Goal: Information Seeking & Learning: Learn about a topic

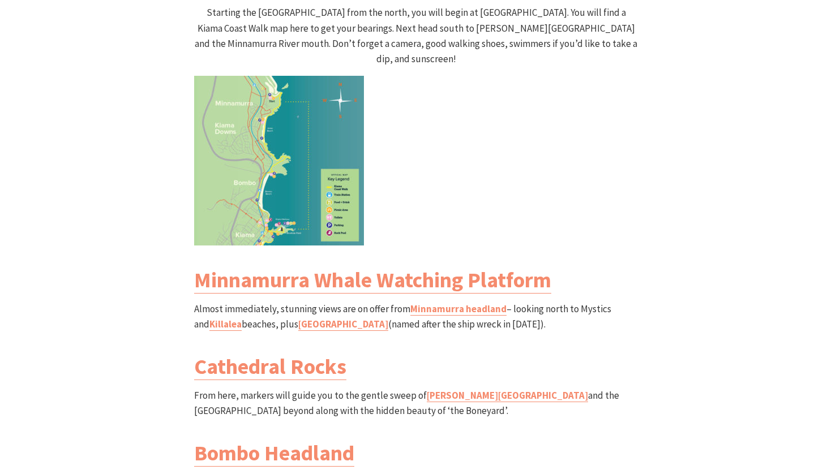
scroll to position [1035, 0]
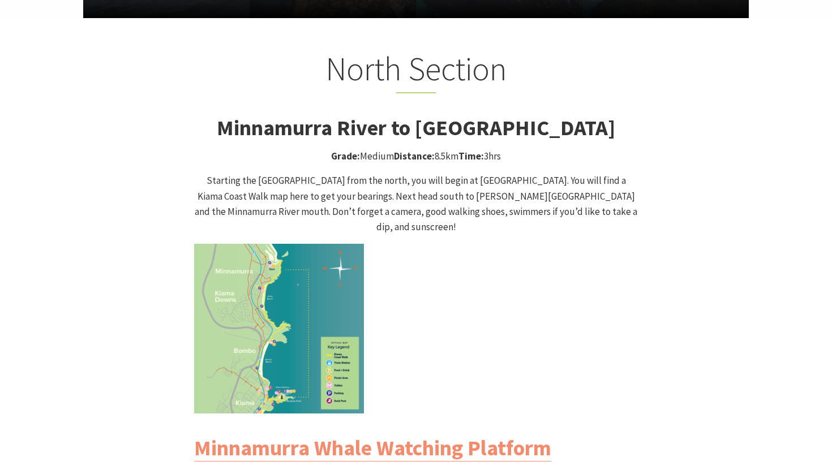
click at [239, 181] on p "Starting the Kiama Coast Walk from the north, you will begin at Minnamurra Trai…" at bounding box center [416, 204] width 444 height 62
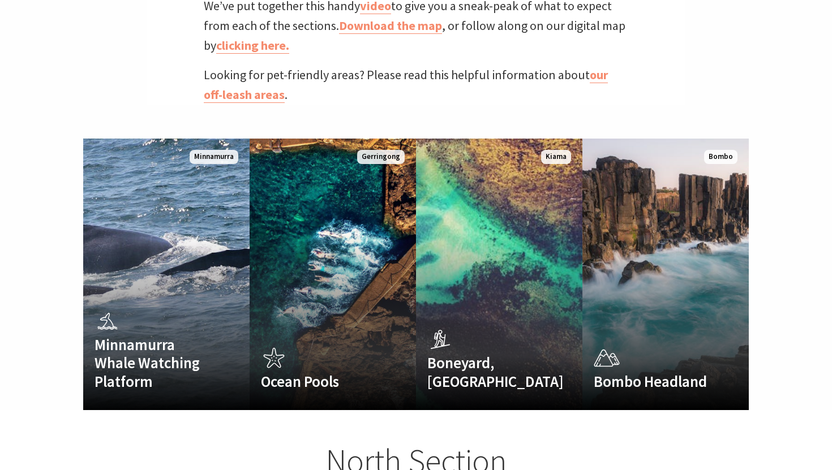
scroll to position [642, 0]
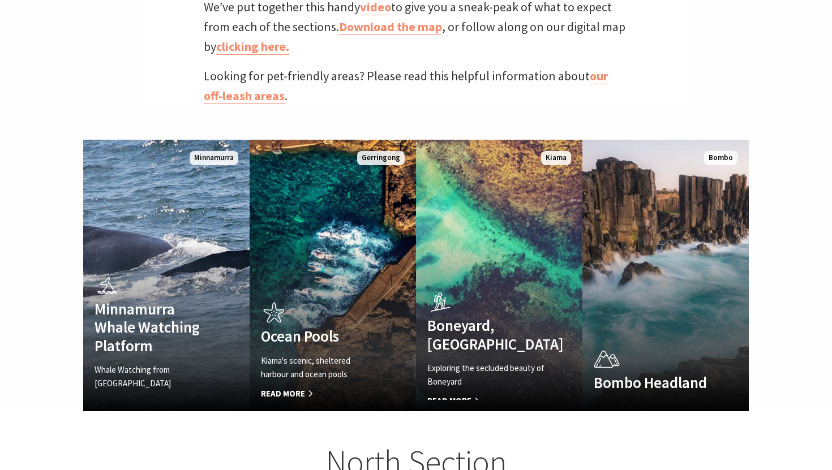
click at [400, 84] on p "Looking for pet-friendly areas? Please read this helpful information about our …" at bounding box center [416, 86] width 424 height 40
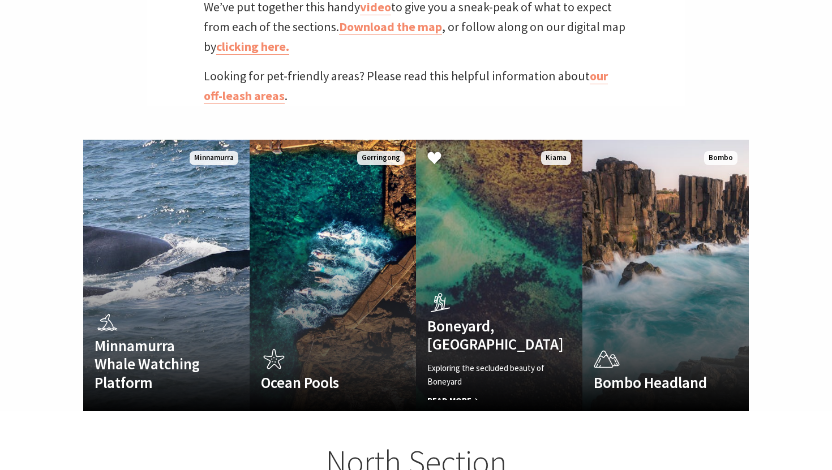
click at [482, 232] on link "Boneyard, Kiama Exploring the secluded beauty of Boneyard Read More Kiama" at bounding box center [499, 276] width 166 height 272
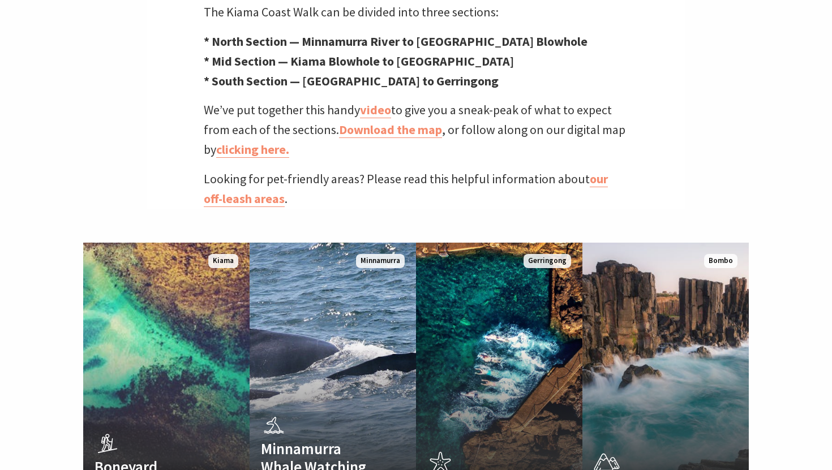
scroll to position [732, 0]
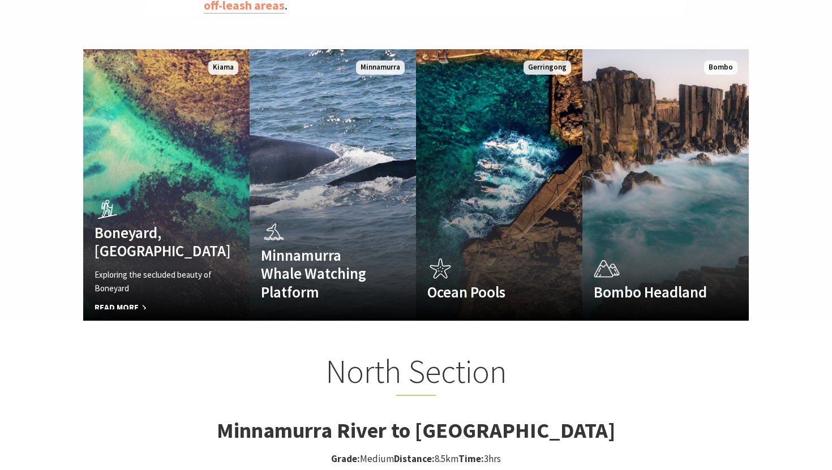
click at [58, 57] on div "Boneyard, Kiama Exploring the secluded beauty of Boneyard Read More Kiama Minna…" at bounding box center [416, 185] width 832 height 272
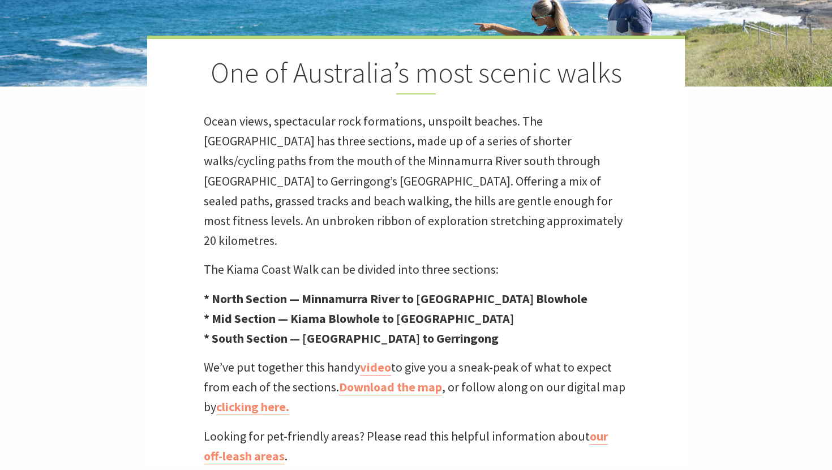
scroll to position [291, 0]
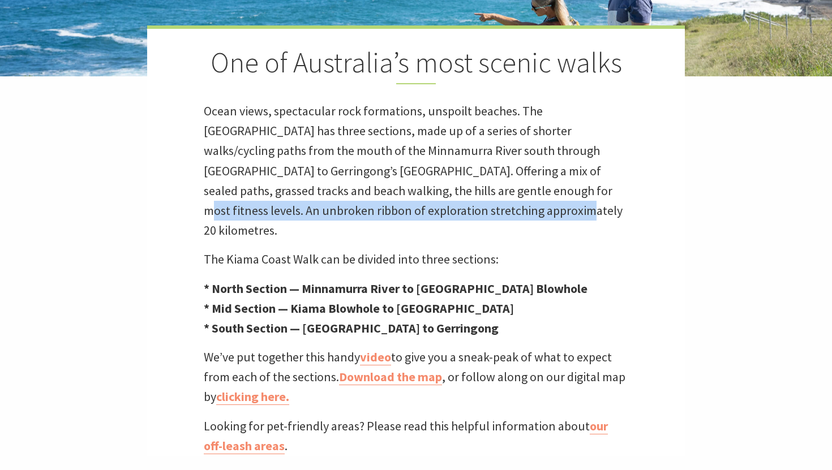
drag, startPoint x: 416, startPoint y: 196, endPoint x: 407, endPoint y: 210, distance: 16.8
click at [407, 210] on p "Ocean views, spectacular rock formations, unspoilt beaches. The Kiama Coast Wal…" at bounding box center [416, 170] width 424 height 139
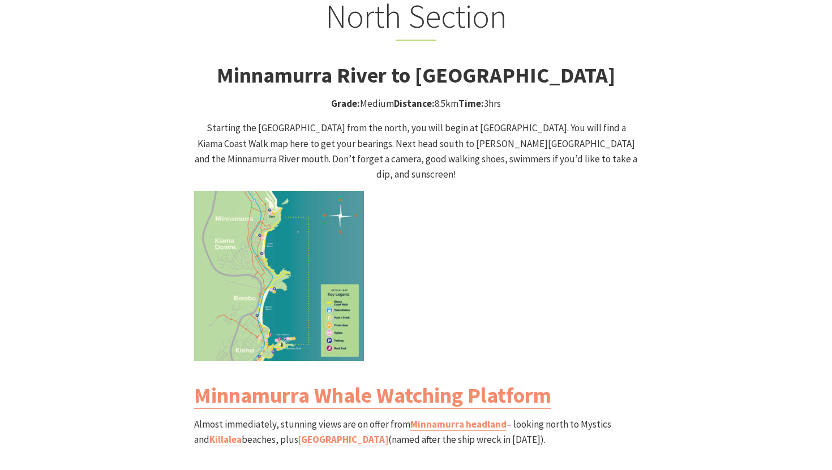
scroll to position [1085, 0]
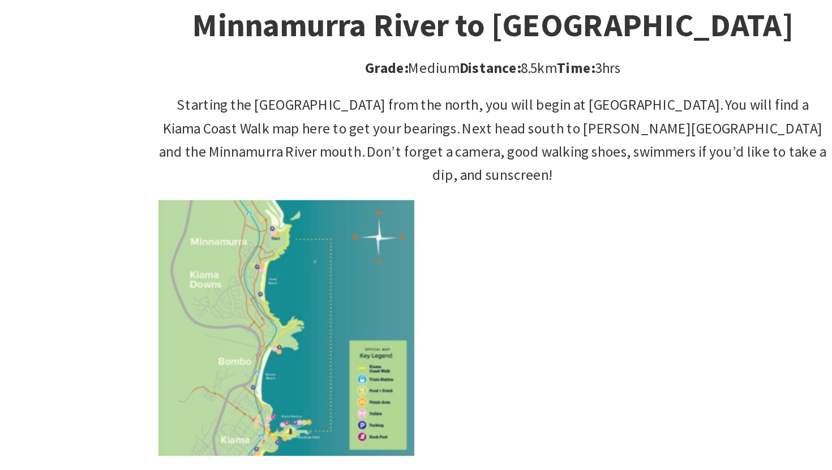
click at [257, 194] on img at bounding box center [279, 279] width 170 height 170
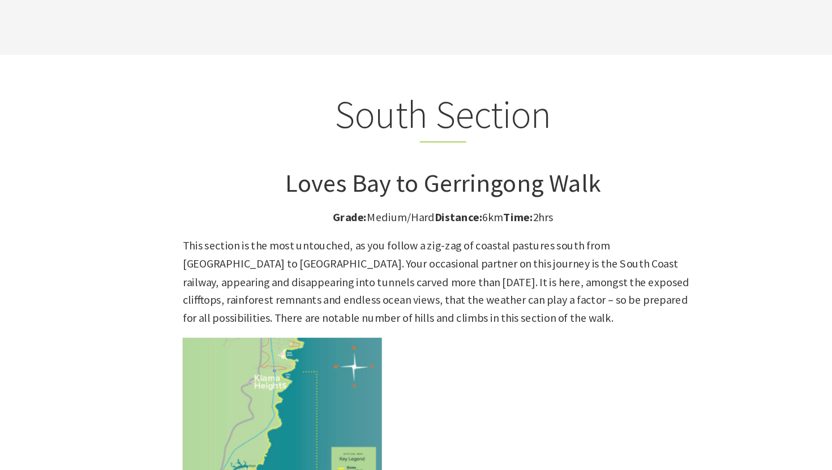
scroll to position [2840, 0]
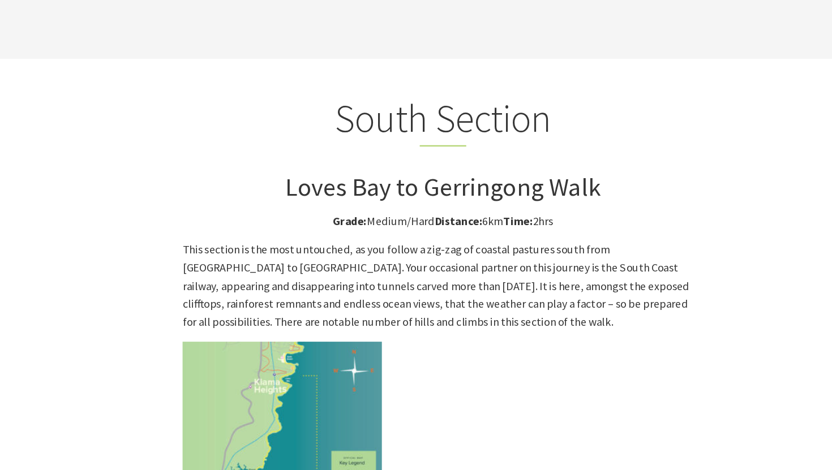
click at [272, 205] on p "This section is the most untouched, as you follow a zig-zag of coastal pastures…" at bounding box center [416, 243] width 444 height 77
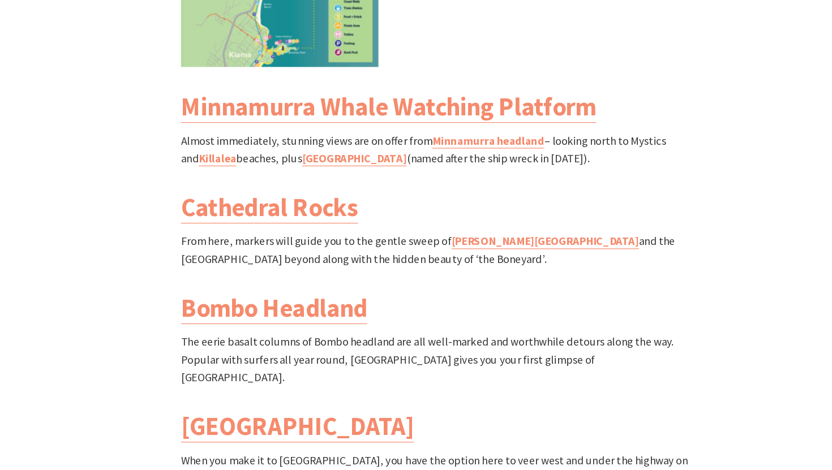
scroll to position [1325, 0]
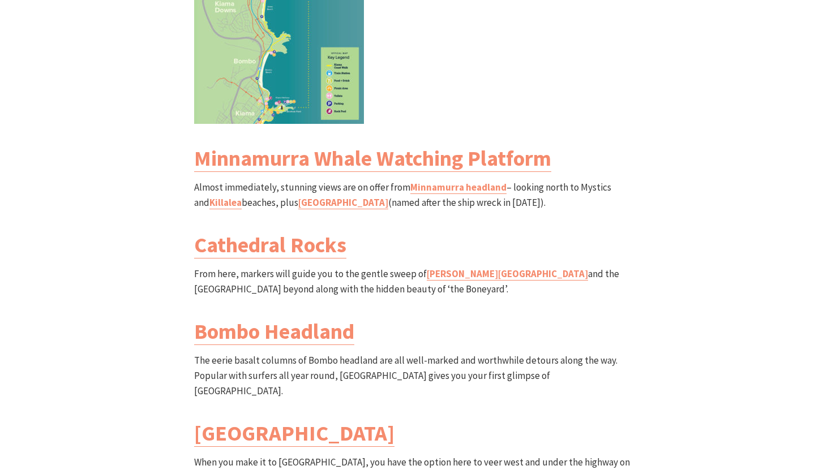
click at [265, 267] on p "From here, markers will guide you to the gentle sweep of Jones Beach and the Ca…" at bounding box center [416, 282] width 444 height 31
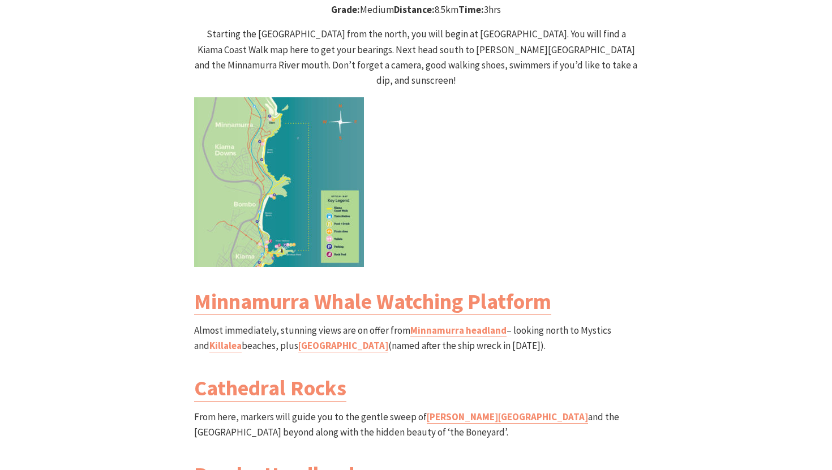
scroll to position [1186, 0]
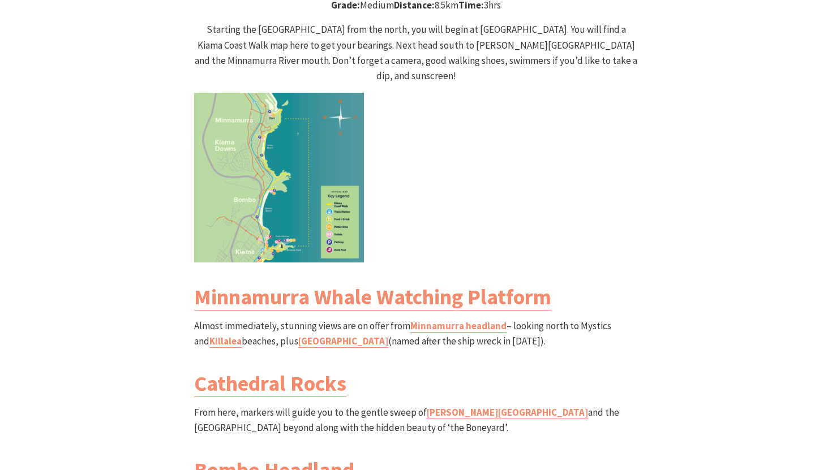
click at [143, 103] on div "North Section Minnamurra River to Kiama Blowhole Walk Grade: Medium Distance: 8…" at bounding box center [415, 293] width 679 height 791
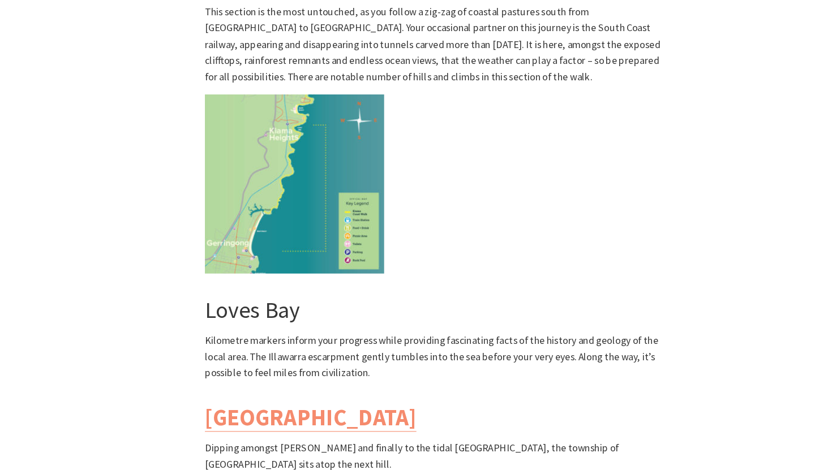
scroll to position [3048, 0]
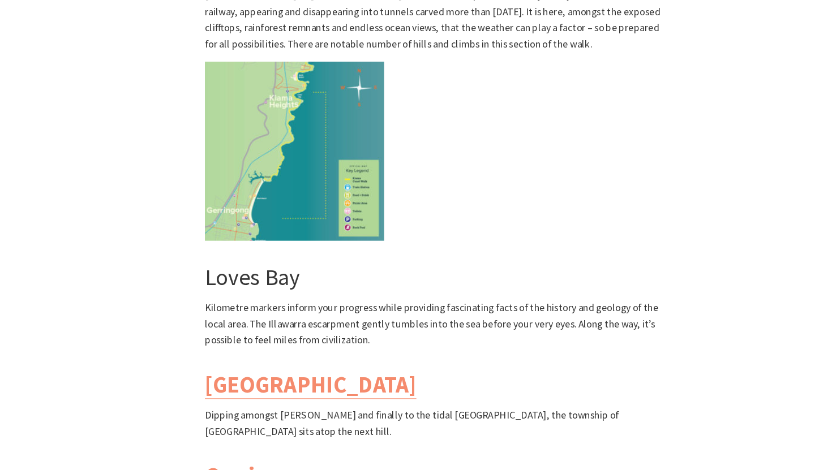
click at [416, 411] on p "Dipping amongst rocky bays and finally to the tidal Werri Lagoon, the township …" at bounding box center [416, 426] width 444 height 31
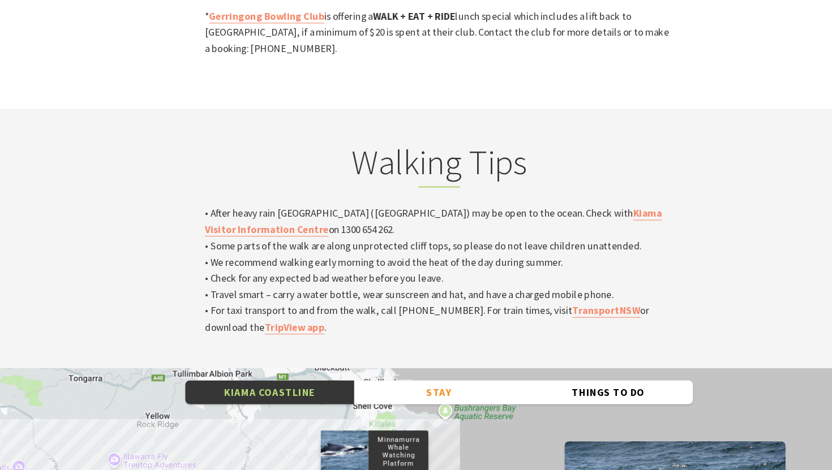
scroll to position [3747, 0]
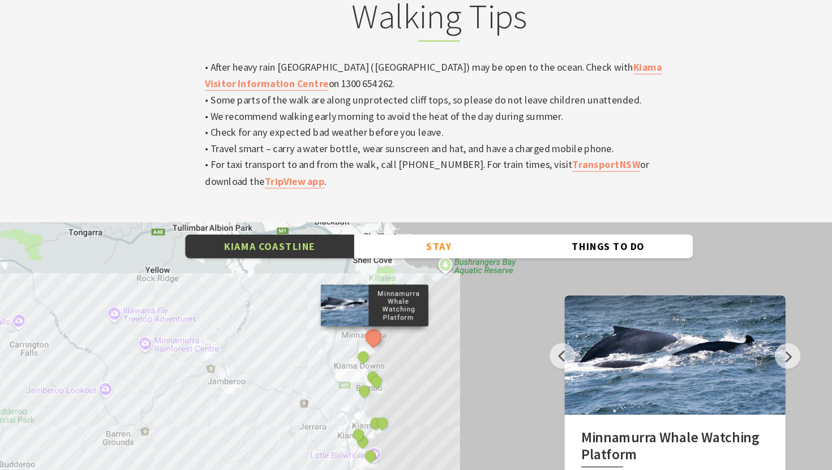
click at [424, 81] on p "• After heavy rain Werri Lagoon (Gerringong) may be open to the ocean. Check wi…" at bounding box center [416, 142] width 444 height 123
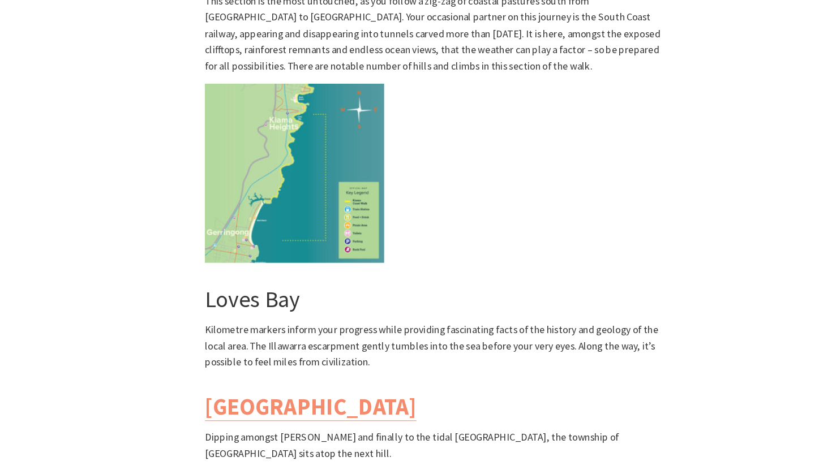
scroll to position [3049, 0]
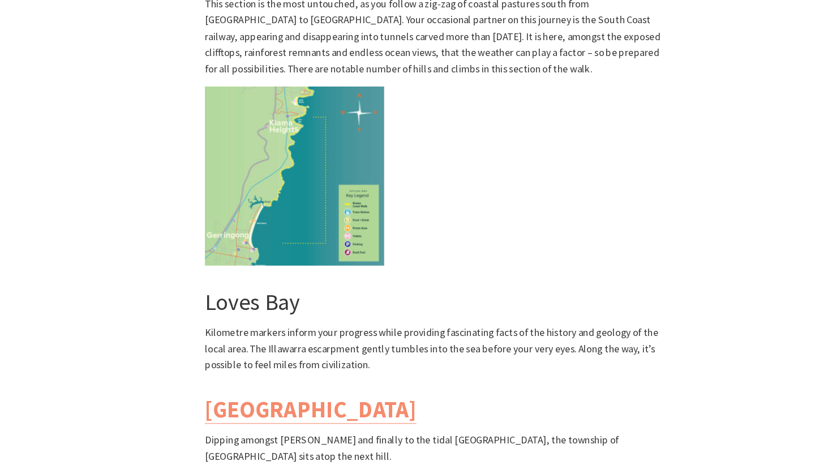
click at [167, 123] on div "South Section Loves Bay to Gerringong Walk Grade: Medium/Hard Distance: 6km Tim…" at bounding box center [415, 279] width 679 height 814
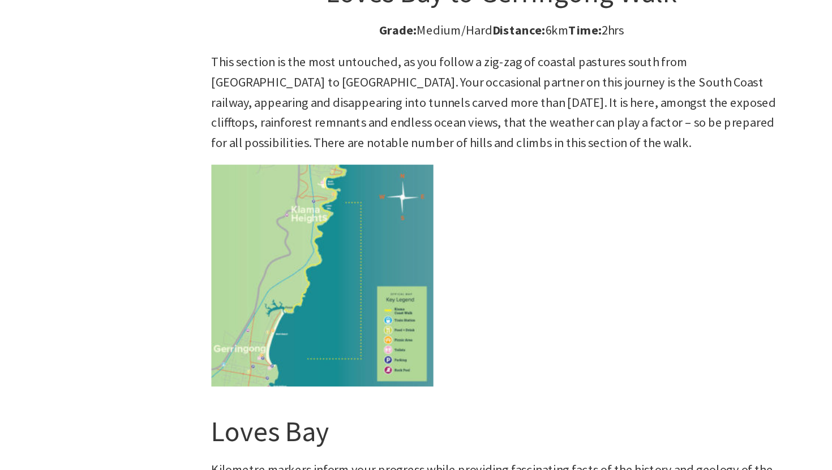
scroll to position [3005, 0]
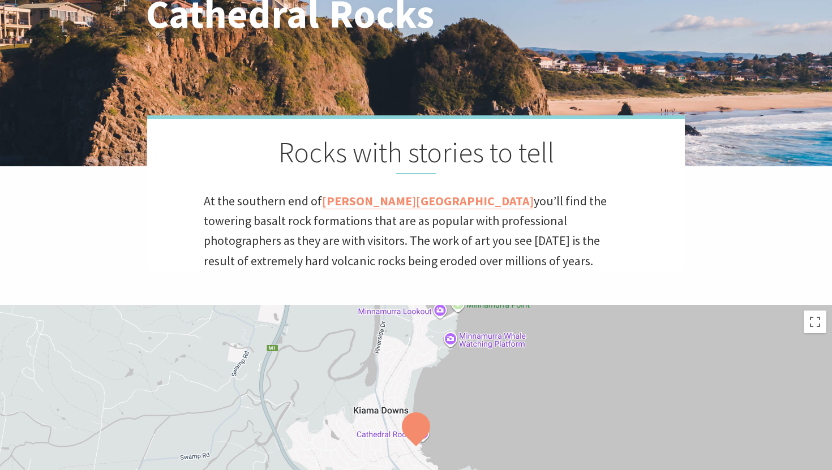
scroll to position [146, 0]
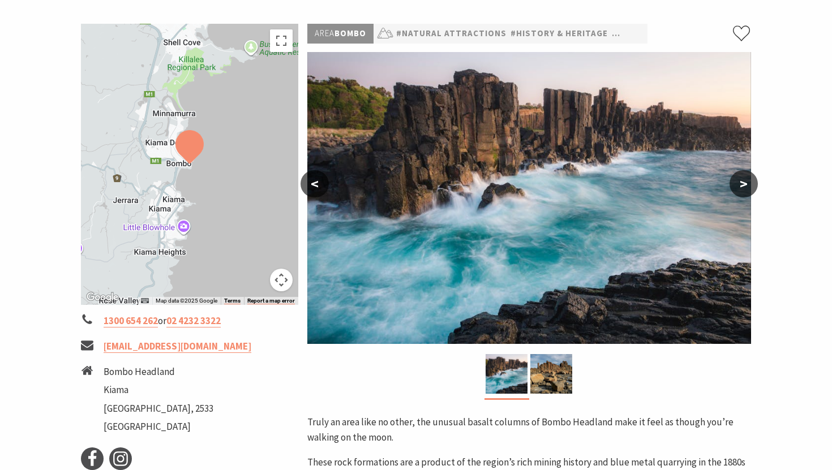
scroll to position [160, 0]
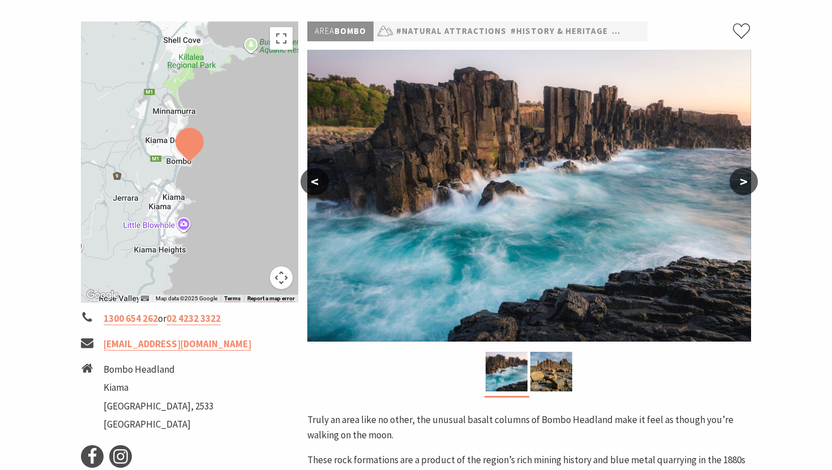
click at [751, 179] on button ">" at bounding box center [743, 181] width 28 height 27
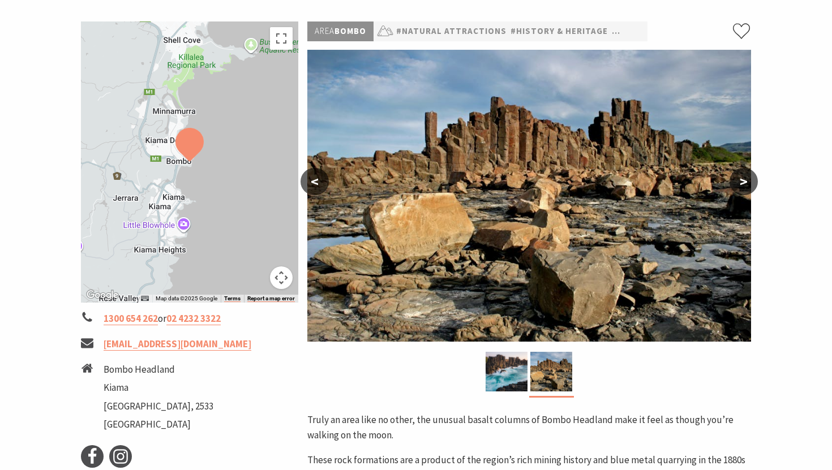
click at [751, 179] on button ">" at bounding box center [743, 181] width 28 height 27
click at [310, 178] on button "<" at bounding box center [314, 181] width 28 height 27
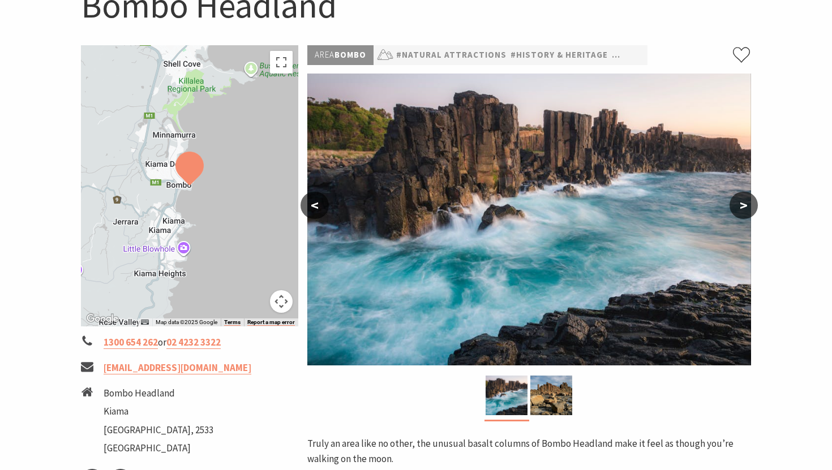
scroll to position [124, 0]
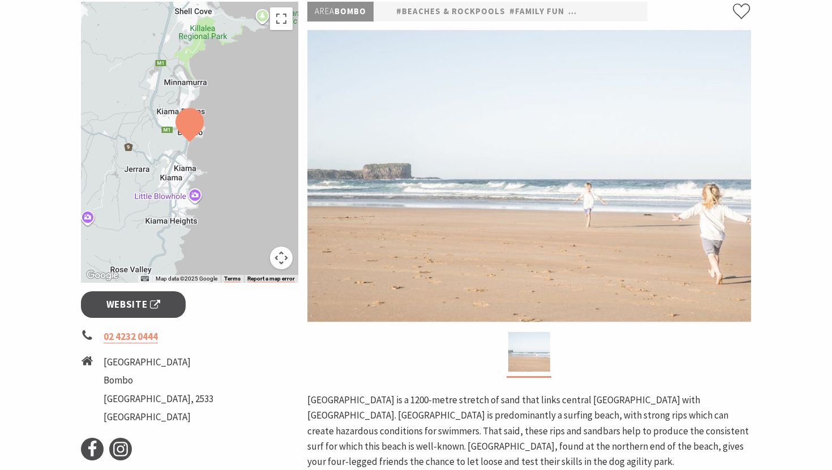
scroll to position [140, 0]
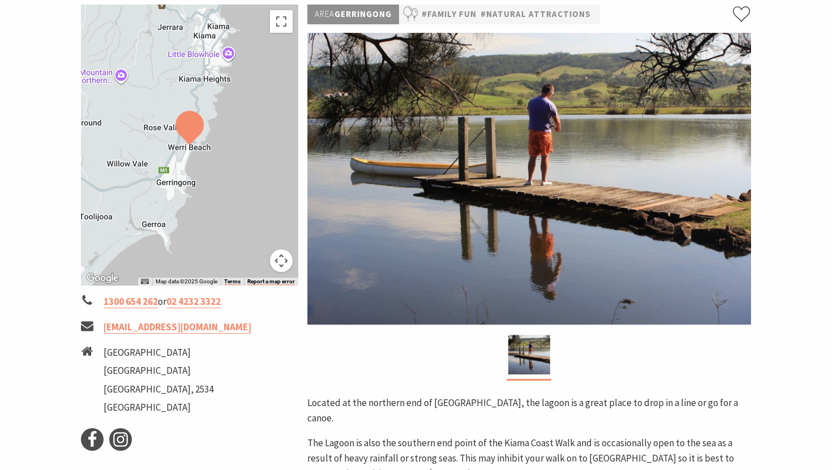
scroll to position [184, 0]
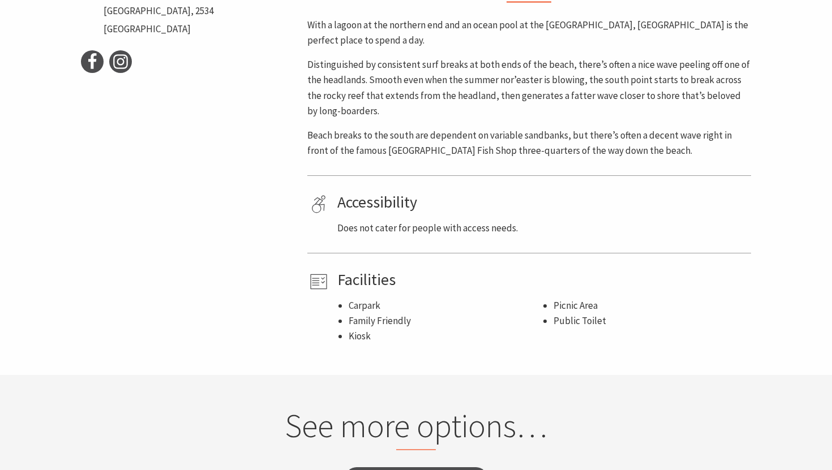
scroll to position [605, 0]
